Goal: Find specific page/section: Find specific page/section

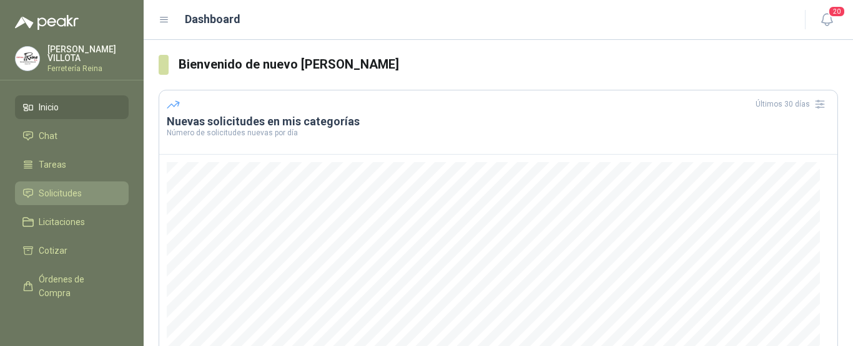
click at [74, 188] on span "Solicitudes" at bounding box center [60, 194] width 43 height 14
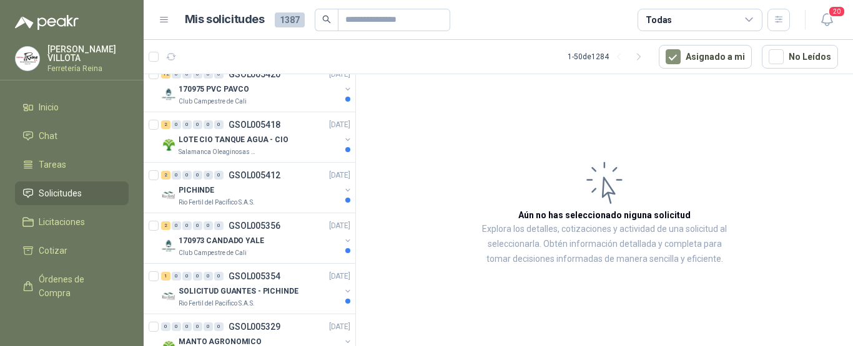
scroll to position [250, 0]
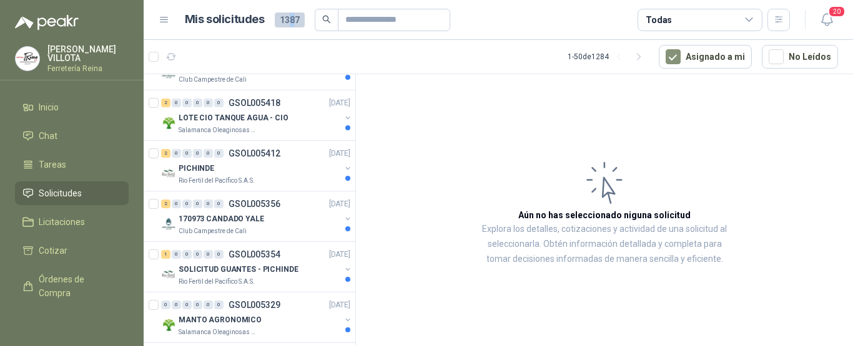
click at [291, 18] on span "1387" at bounding box center [290, 19] width 30 height 15
click at [323, 17] on icon "search" at bounding box center [326, 19] width 9 height 9
click at [411, 23] on input "text" at bounding box center [388, 19] width 87 height 21
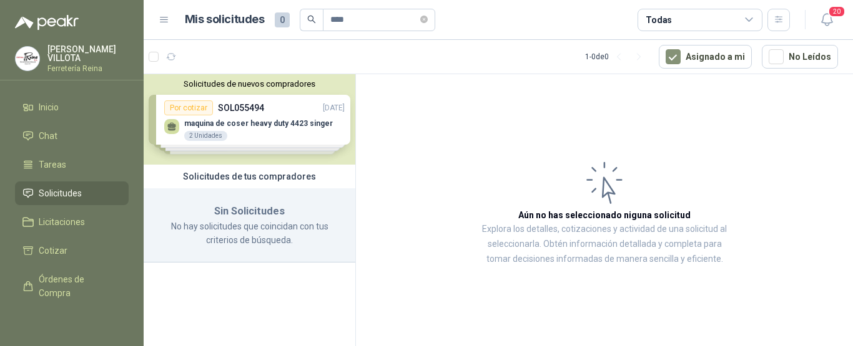
click at [310, 17] on icon "search" at bounding box center [311, 19] width 9 height 9
click at [374, 22] on input "****" at bounding box center [373, 19] width 87 height 21
type input "*"
click at [309, 21] on icon "search" at bounding box center [311, 19] width 9 height 9
click at [280, 19] on span "0" at bounding box center [282, 19] width 15 height 15
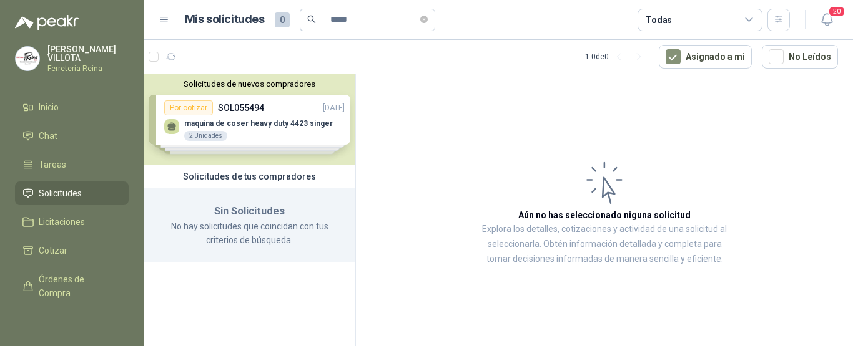
click at [61, 188] on span "Solicitudes" at bounding box center [60, 194] width 43 height 14
click at [361, 21] on input "*****" at bounding box center [373, 19] width 87 height 21
type input "*"
type input "**********"
click at [310, 21] on icon "search" at bounding box center [311, 20] width 8 height 8
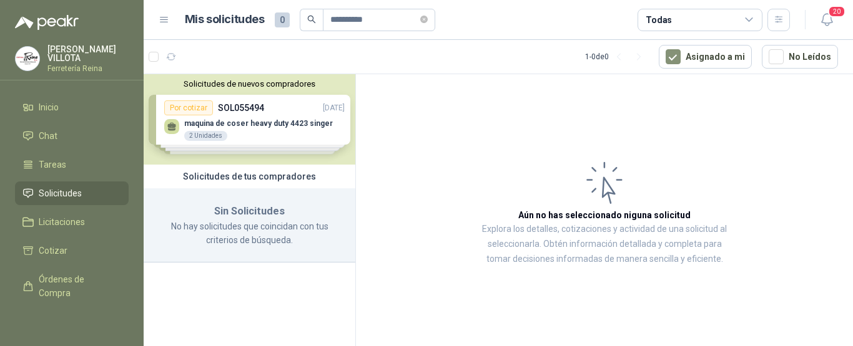
click at [55, 190] on span "Solicitudes" at bounding box center [60, 194] width 43 height 14
click at [62, 162] on span "Tareas" at bounding box center [52, 165] width 27 height 14
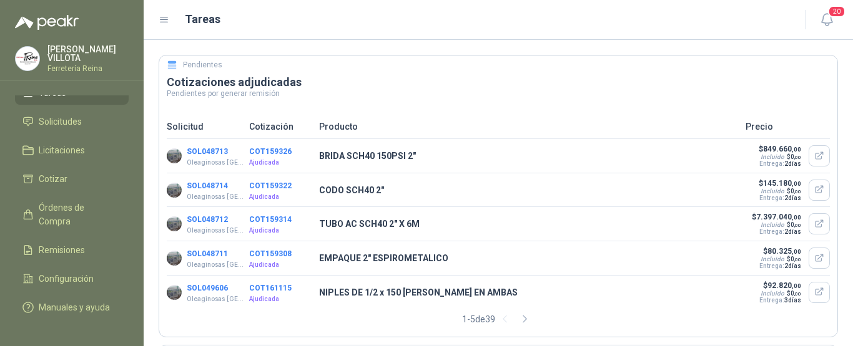
scroll to position [91, 0]
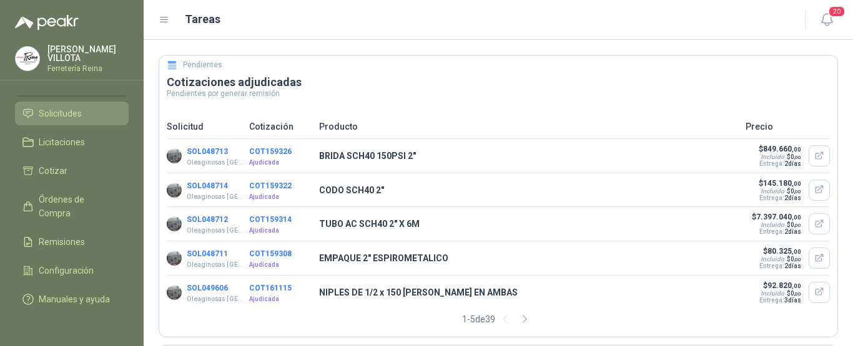
click at [78, 107] on span "Solicitudes" at bounding box center [60, 114] width 43 height 14
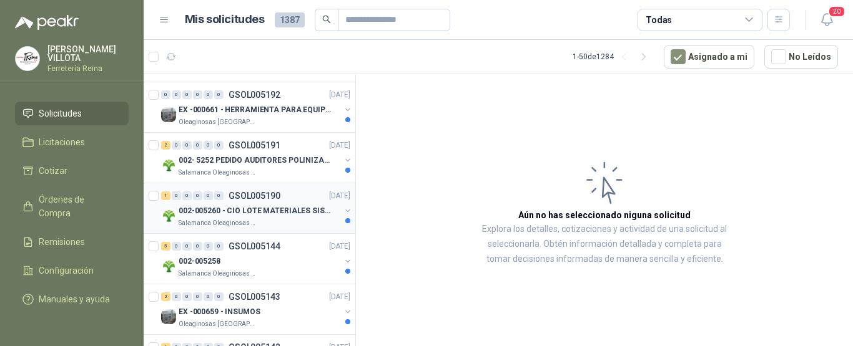
scroll to position [1685, 0]
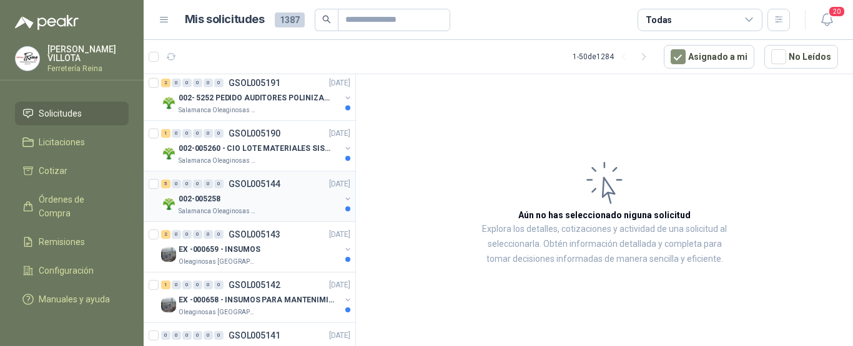
click at [210, 197] on p "002-005258" at bounding box center [199, 199] width 42 height 12
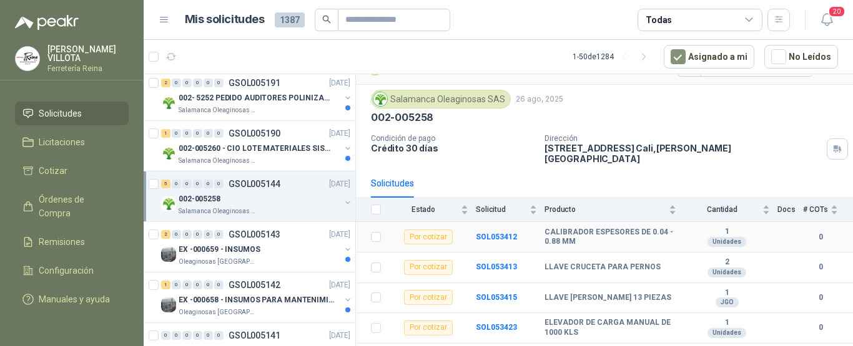
scroll to position [42, 0]
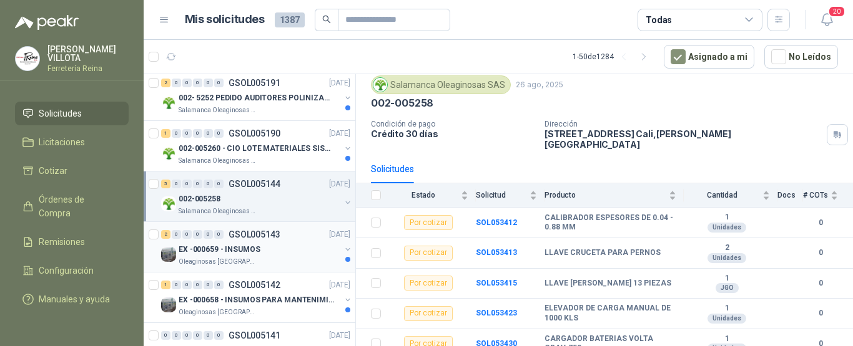
click at [220, 249] on p "EX -000659 - INSUMOS" at bounding box center [219, 250] width 82 height 12
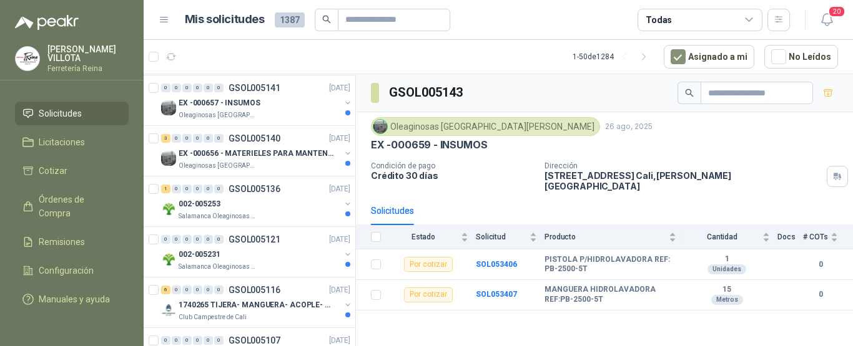
scroll to position [1935, 0]
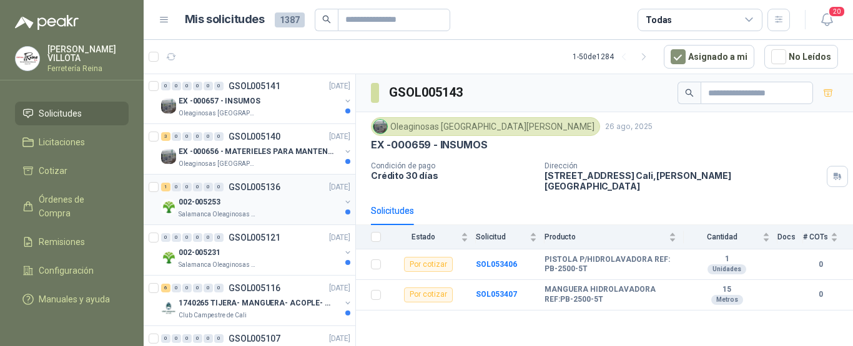
click at [223, 208] on div "002-005253" at bounding box center [259, 202] width 162 height 15
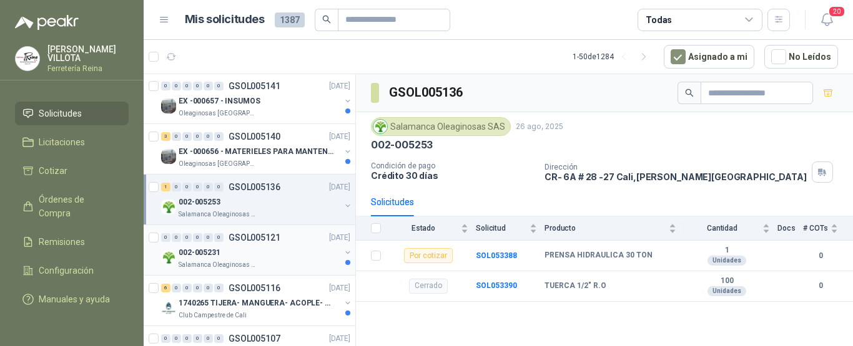
click at [207, 260] on div "002-005231" at bounding box center [259, 252] width 162 height 15
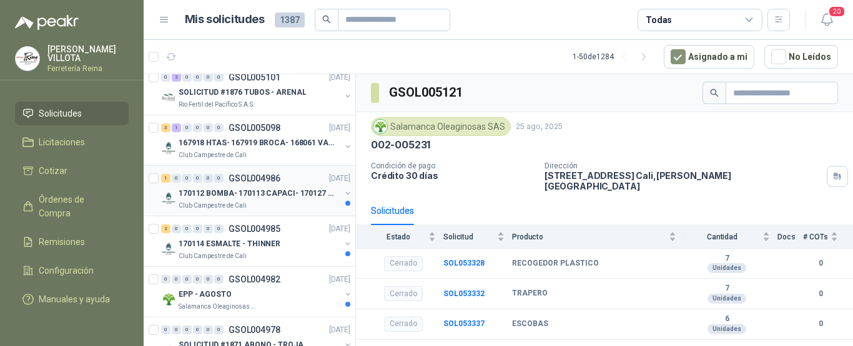
scroll to position [2309, 0]
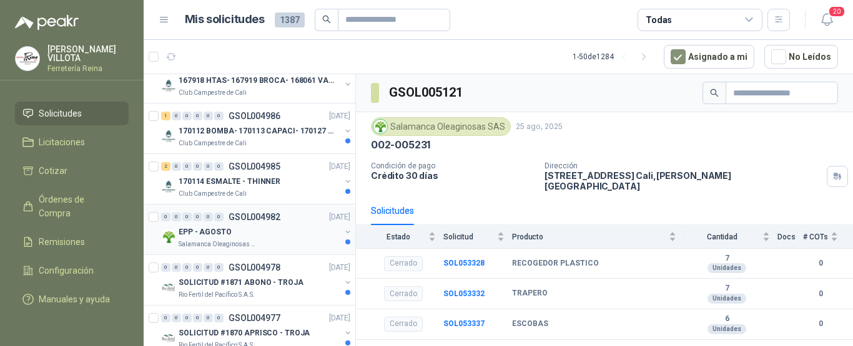
click at [213, 240] on p "Salamanca Oleaginosas SAS" at bounding box center [217, 245] width 79 height 10
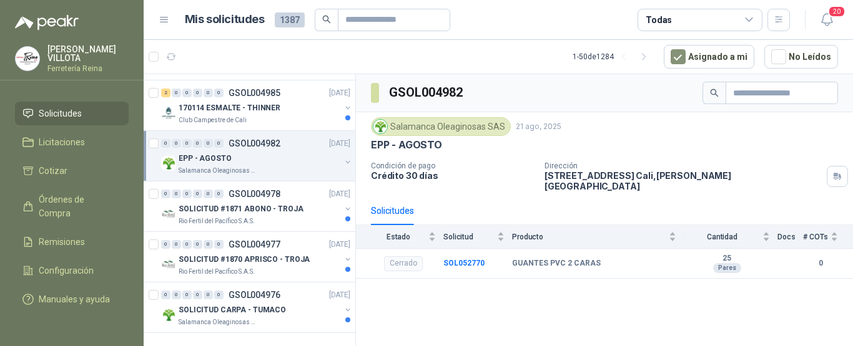
scroll to position [2393, 0]
click at [212, 305] on p "SOLICITUD CARPA - TUMACO" at bounding box center [231, 311] width 107 height 12
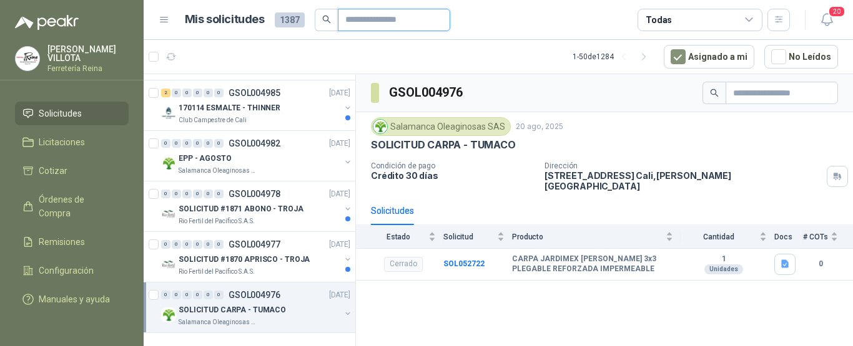
click at [396, 16] on input "text" at bounding box center [388, 19] width 87 height 21
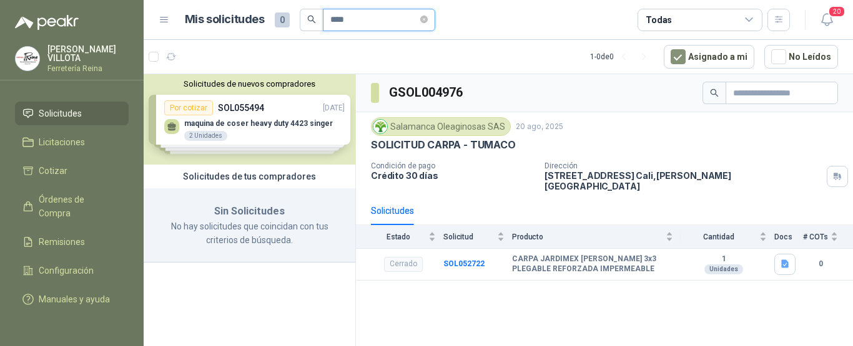
type input "****"
click at [307, 17] on icon "search" at bounding box center [311, 20] width 8 height 8
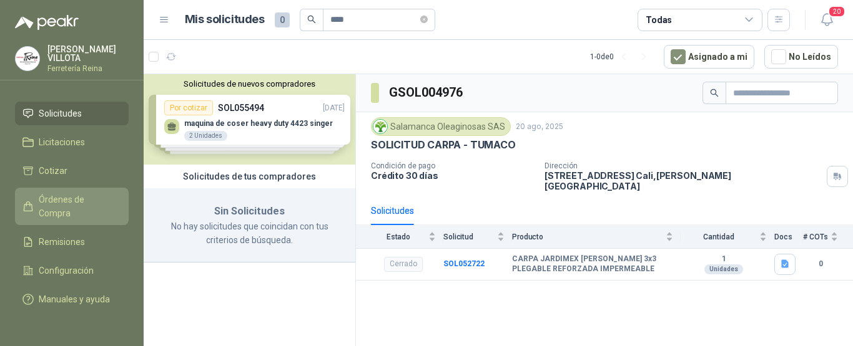
click at [62, 193] on span "Órdenes de Compra" at bounding box center [78, 206] width 78 height 27
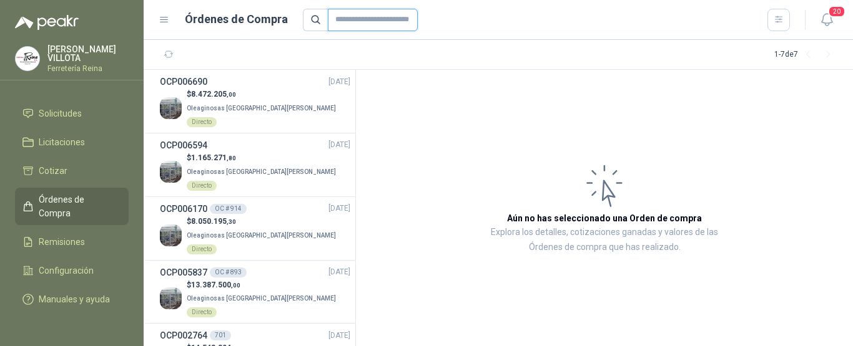
click at [359, 24] on input "text" at bounding box center [373, 20] width 90 height 22
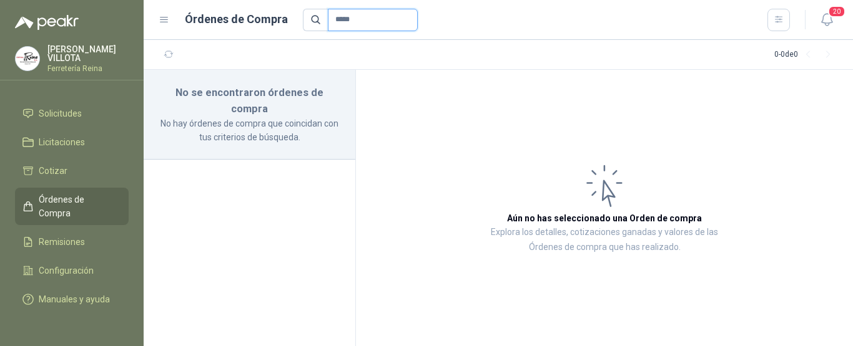
type input "*****"
click at [311, 19] on icon at bounding box center [315, 19] width 11 height 11
click at [72, 193] on span "Órdenes de Compra" at bounding box center [78, 206] width 78 height 27
